Goal: Check status: Check status

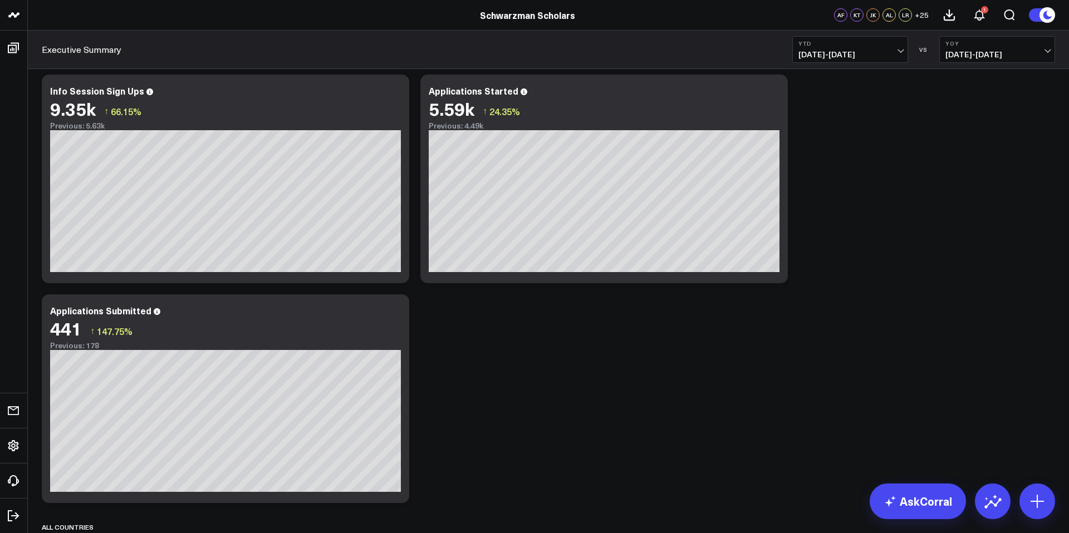
scroll to position [254, 0]
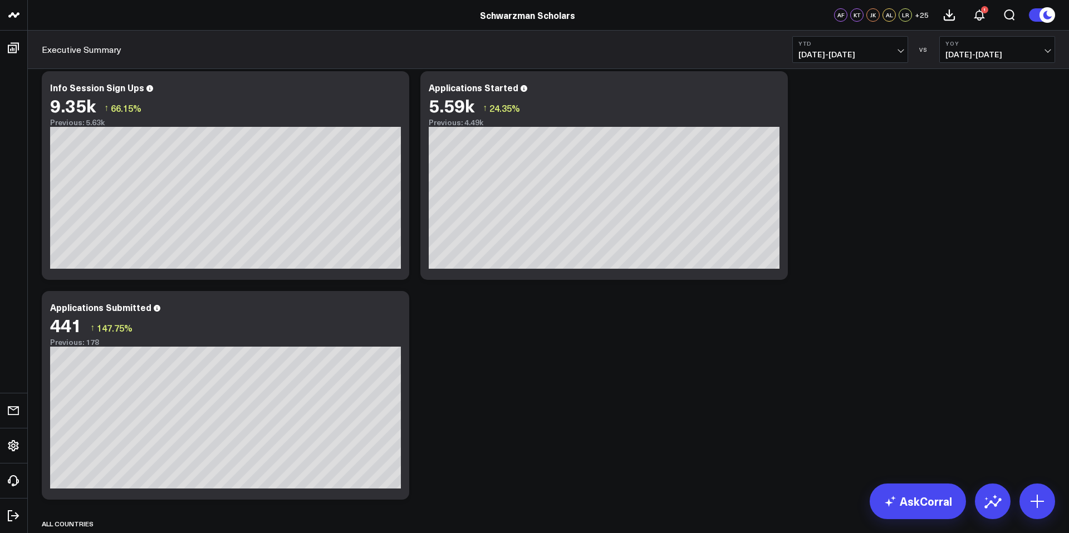
click at [543, 435] on div "Priority Countries Modify via AI Copy link to widget Ask support Remove Create …" at bounding box center [548, 505] width 1024 height 1381
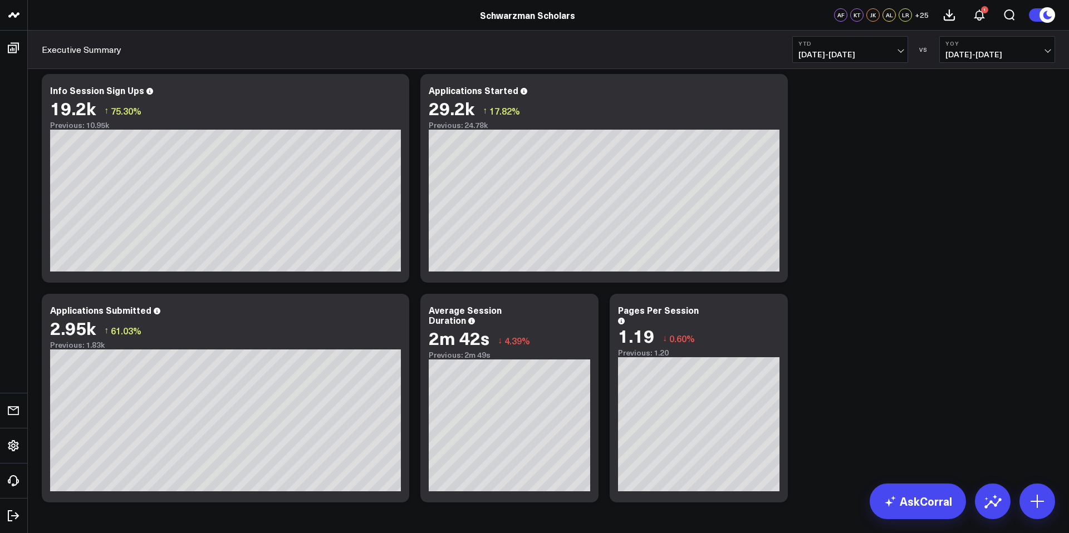
scroll to position [939, 0]
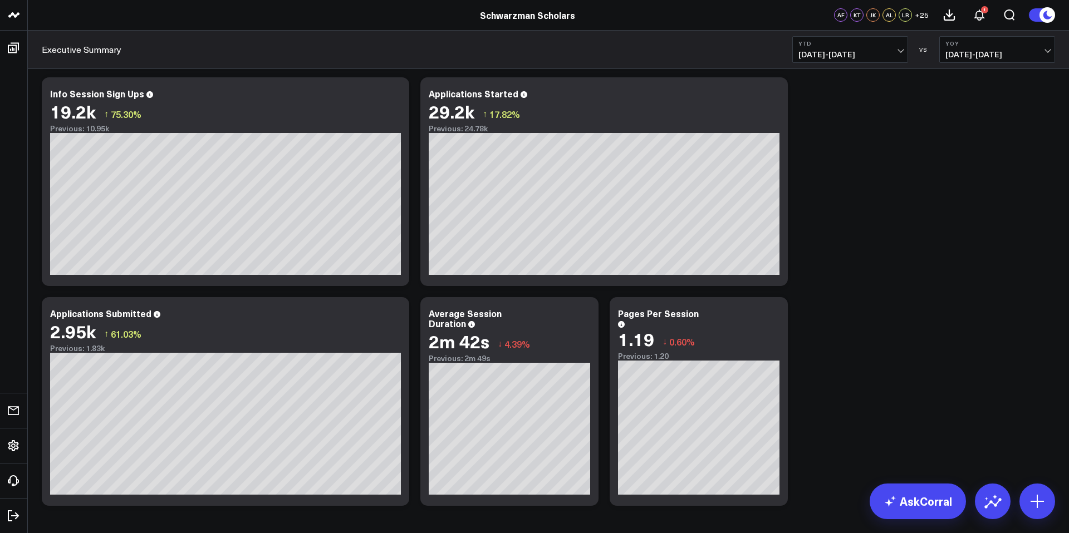
click at [859, 57] on span "[DATE] - [DATE]" at bounding box center [850, 54] width 104 height 9
click at [881, 51] on span "[DATE] - [DATE]" at bounding box center [850, 54] width 104 height 9
click at [854, 355] on link "Custom Dates" at bounding box center [850, 355] width 115 height 21
select select "8"
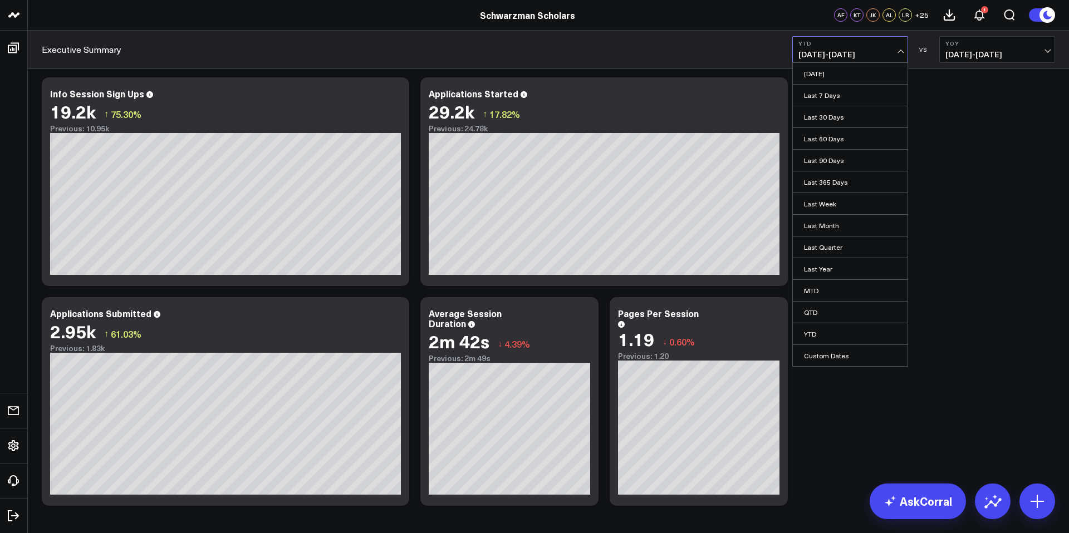
select select "2025"
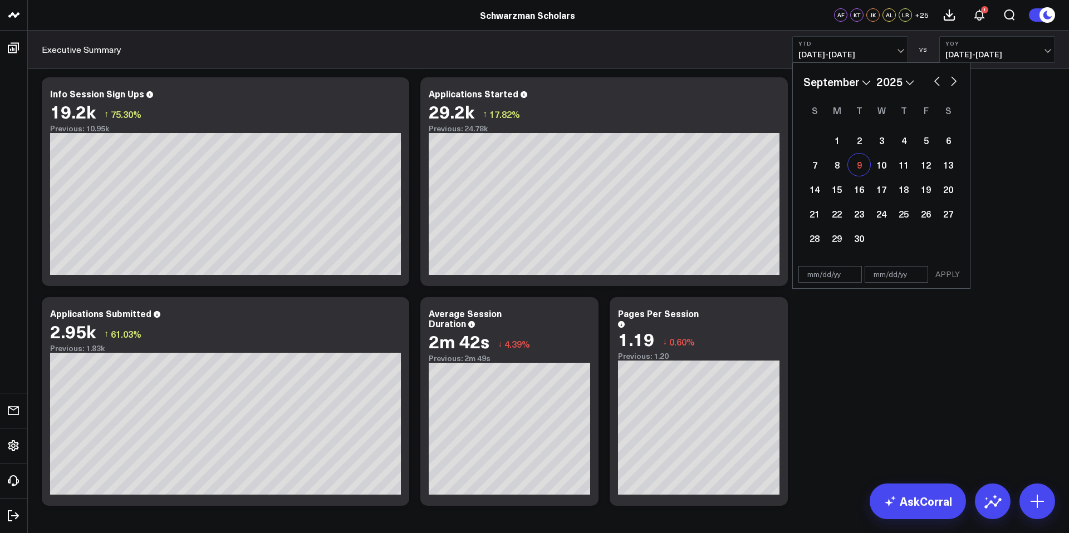
click at [857, 164] on div "9" at bounding box center [859, 165] width 22 height 22
type input "[DATE]"
select select "8"
select select "2025"
click at [938, 80] on button "button" at bounding box center [936, 79] width 11 height 13
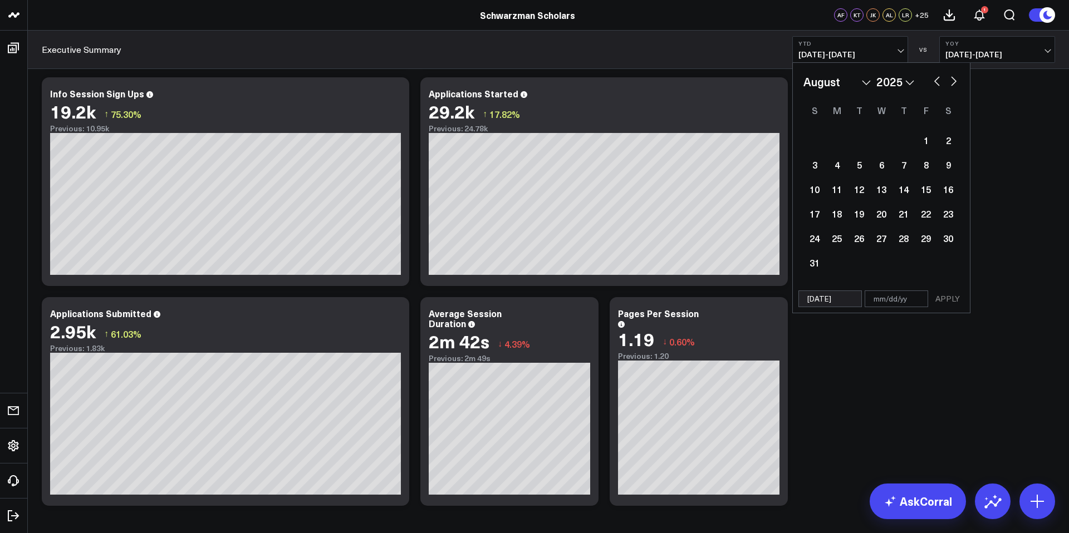
click at [938, 80] on button "button" at bounding box center [936, 79] width 11 height 13
select select "6"
select select "2025"
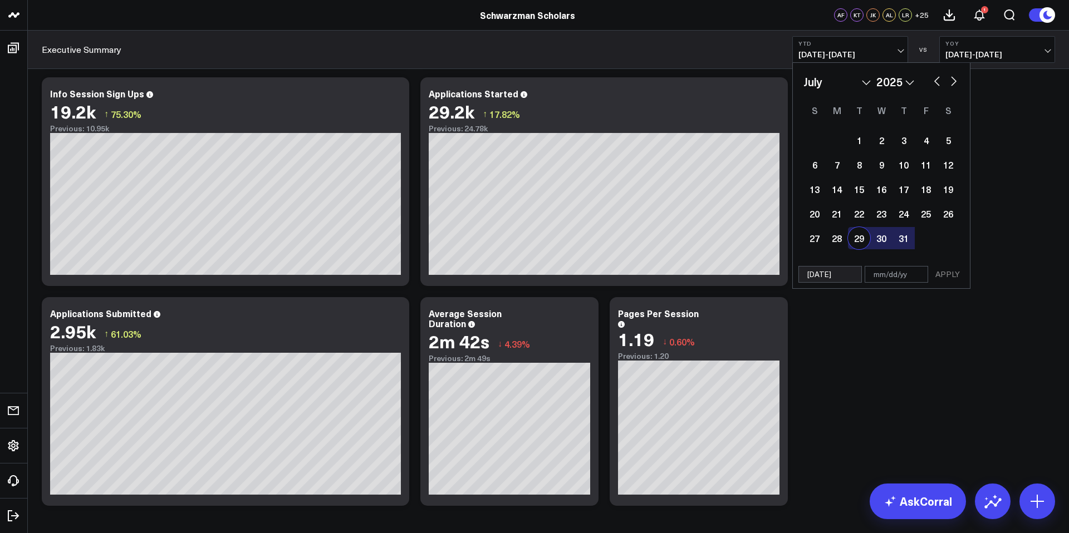
click at [837, 278] on input "[DATE]" at bounding box center [829, 274] width 63 height 17
select select "6"
select select "2025"
click at [814, 276] on input "[DATE]" at bounding box center [829, 274] width 63 height 17
select select "6"
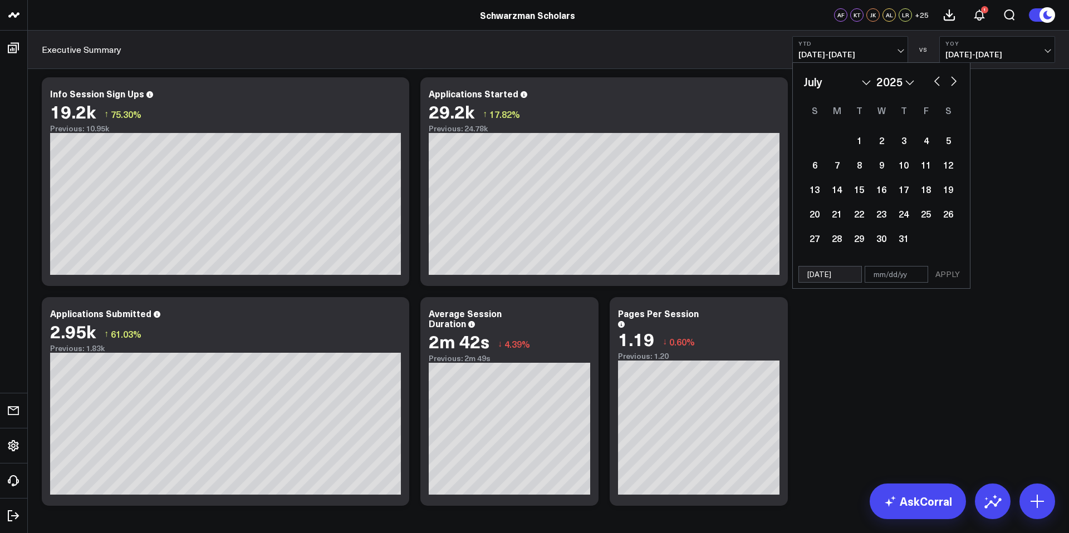
select select "2025"
type input "0/09/25"
select select "8"
select select "2000"
type input "[DATE]"
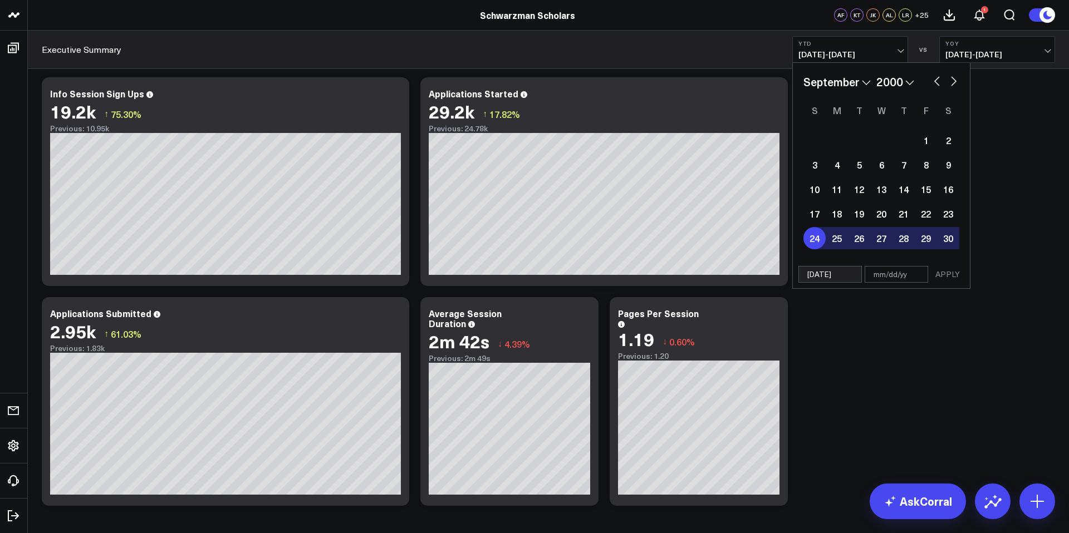
select select "2025"
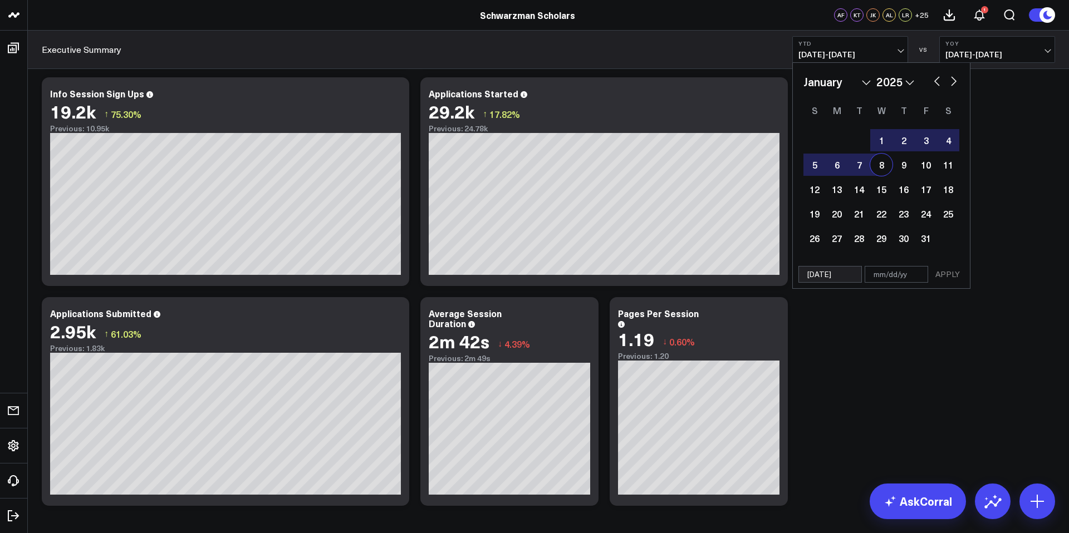
click at [823, 276] on input "[DATE]" at bounding box center [829, 274] width 63 height 17
select select "2025"
type input "[DATE]"
select select "2025"
type input "[DATE]"
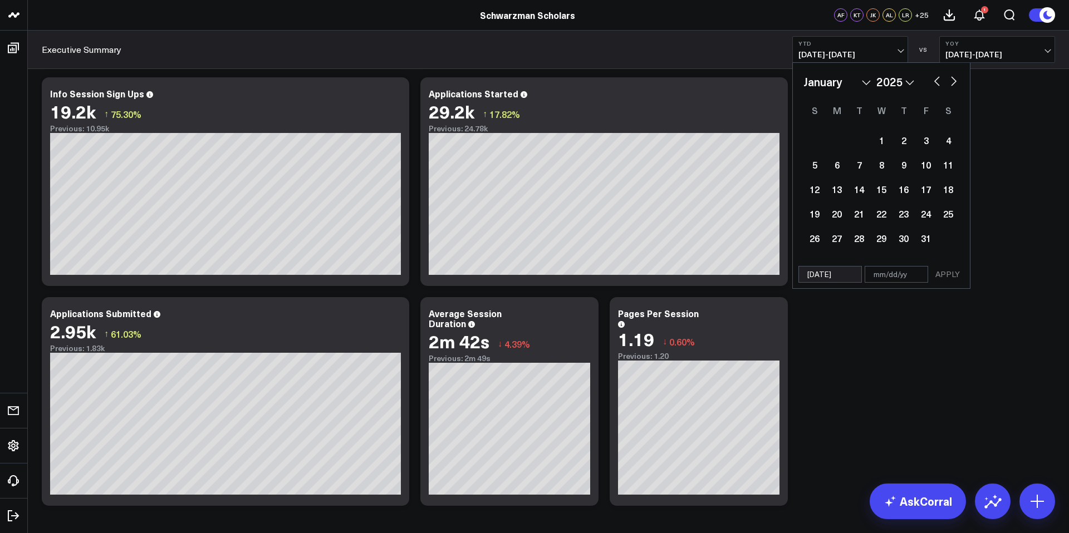
click at [884, 275] on input "text" at bounding box center [895, 274] width 63 height 17
select select "2025"
type input "09"
select select "2025"
type input "09/0"
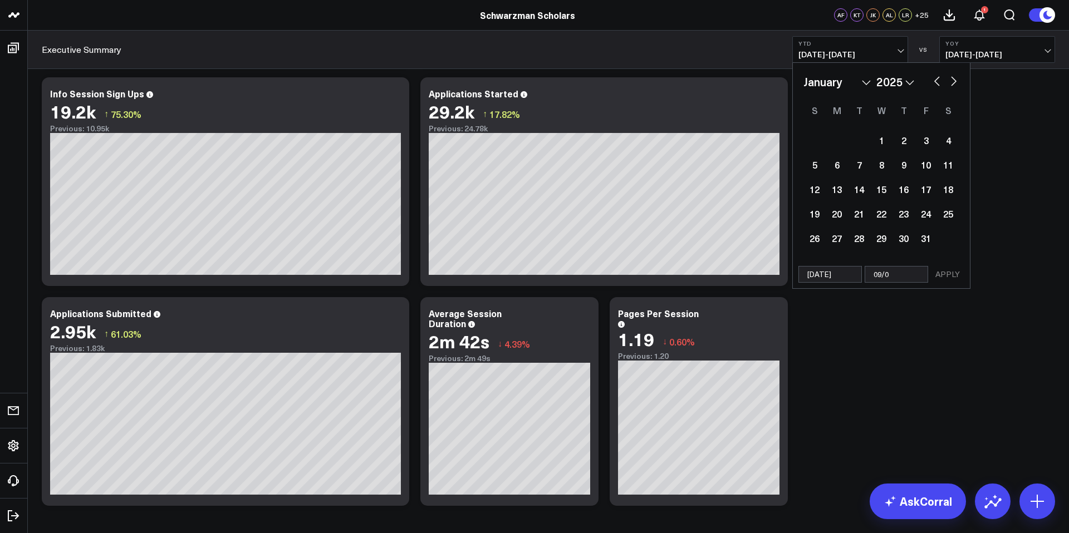
select select "2025"
type input "09/09"
select select "2025"
type input "[DATE]"
select select "2025"
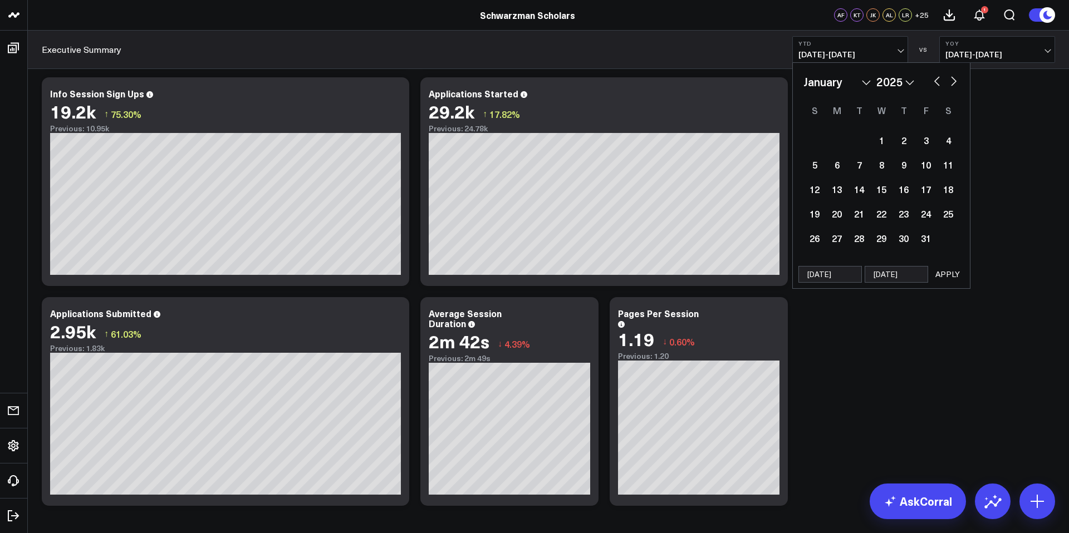
type input "09/09/2"
select select "2025"
type input "[DATE]"
select select "2025"
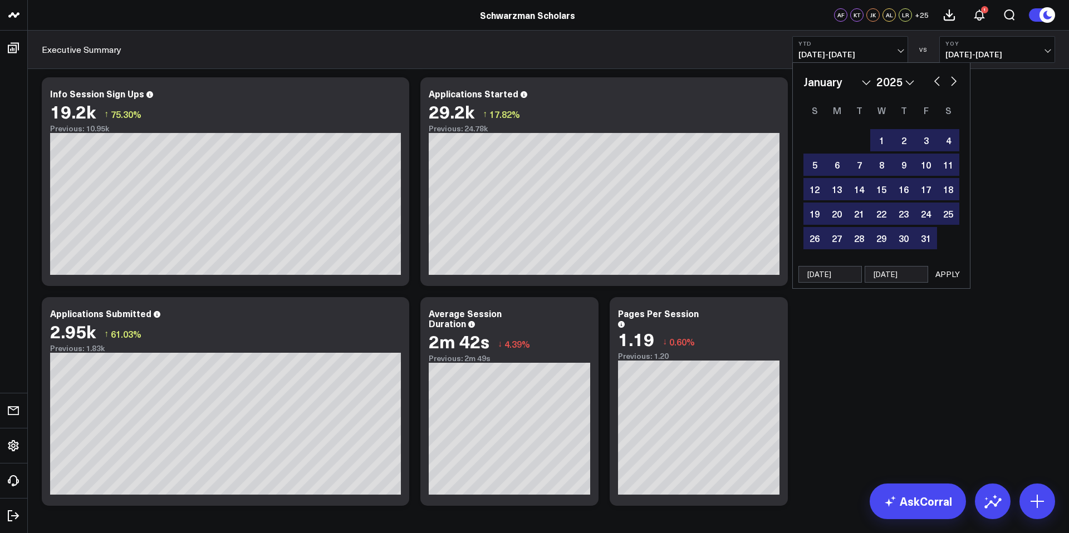
type input "[DATE]"
click at [942, 275] on button "APPLY" at bounding box center [947, 274] width 33 height 17
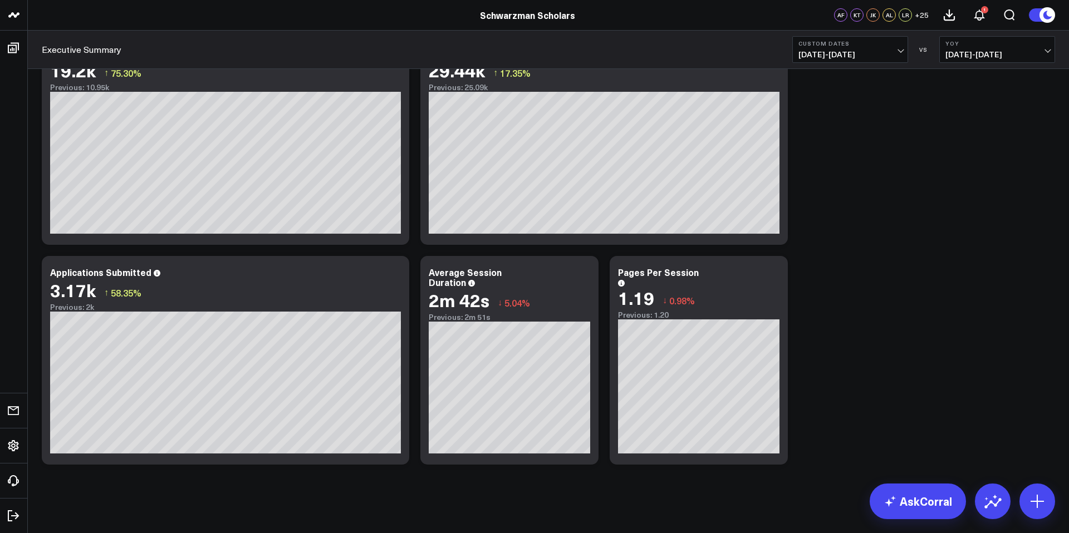
scroll to position [984, 0]
